Goal: Check status: Check status

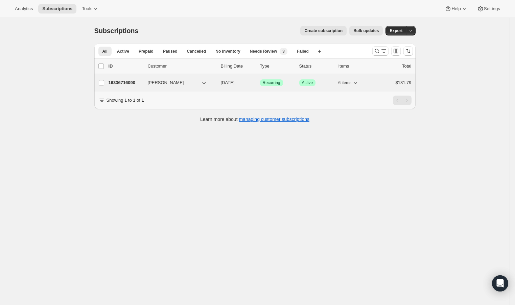
click at [115, 85] on p "16336716090" at bounding box center [125, 82] width 34 height 7
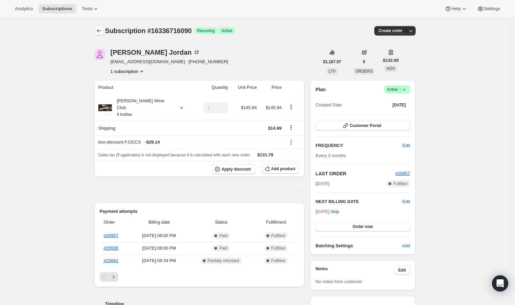
click at [100, 29] on icon "Subscriptions" at bounding box center [99, 30] width 7 height 7
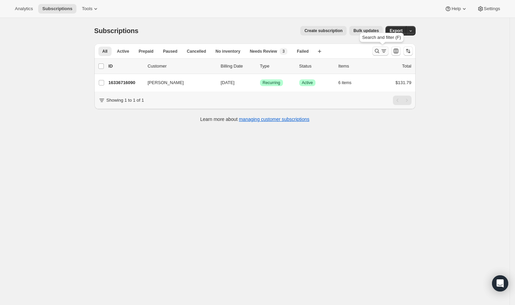
click at [380, 50] on icon "Search and filter results" at bounding box center [376, 51] width 7 height 7
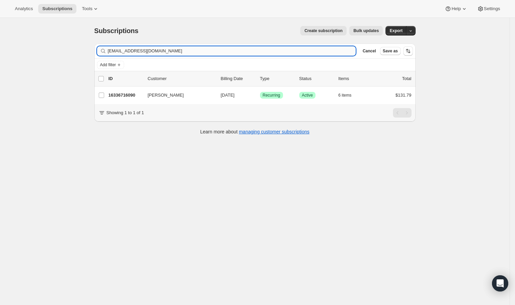
click at [247, 49] on input "slu23@yahoo.com" at bounding box center [232, 50] width 248 height 9
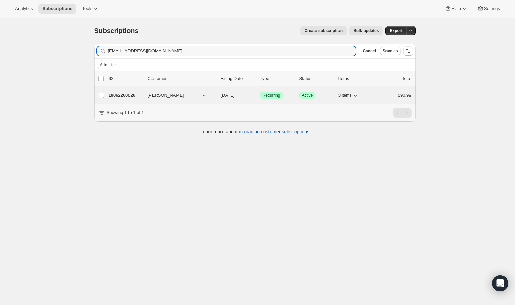
type input "vdsh817@gmail.com"
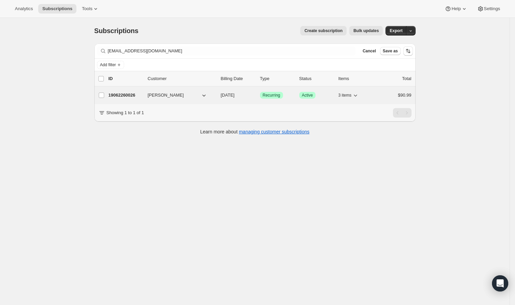
click at [122, 95] on p "19062260026" at bounding box center [125, 95] width 34 height 7
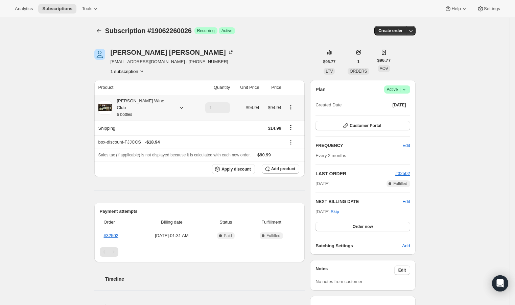
click at [168, 100] on div "Josh Cellars Wine Club 6 bottles" at bounding box center [146, 108] width 96 height 20
click at [163, 101] on div "Josh Cellars Wine Club 6 bottles" at bounding box center [142, 108] width 61 height 20
click at [51, 136] on div "Subscription #19062260026. This page is ready Subscription #19062260026 Success…" at bounding box center [254, 276] width 509 height 517
